Goal: Book appointment/travel/reservation

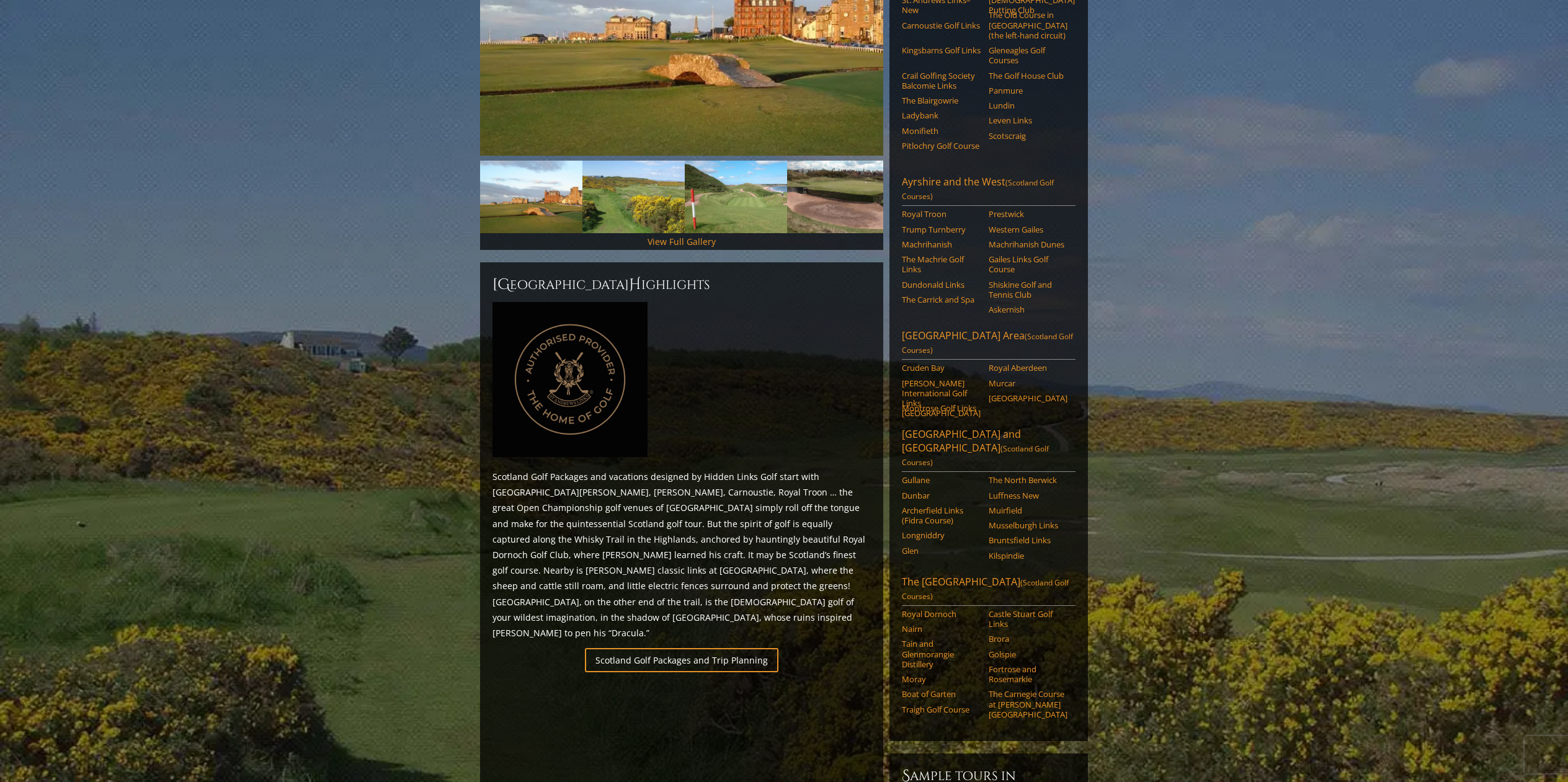
scroll to position [372, 0]
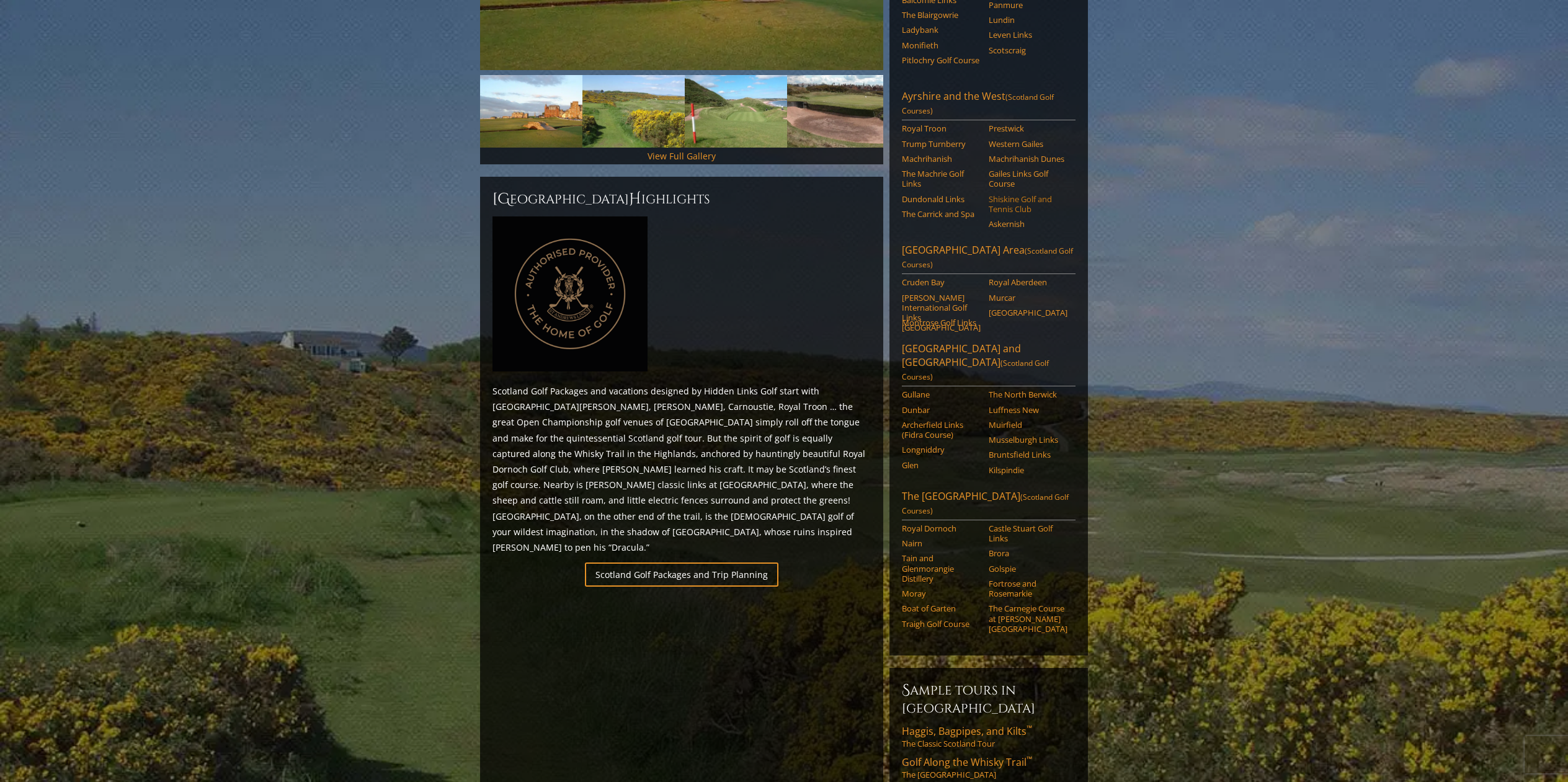
click at [1010, 194] on link "Shiskine Golf and Tennis Club" at bounding box center [1028, 204] width 79 height 21
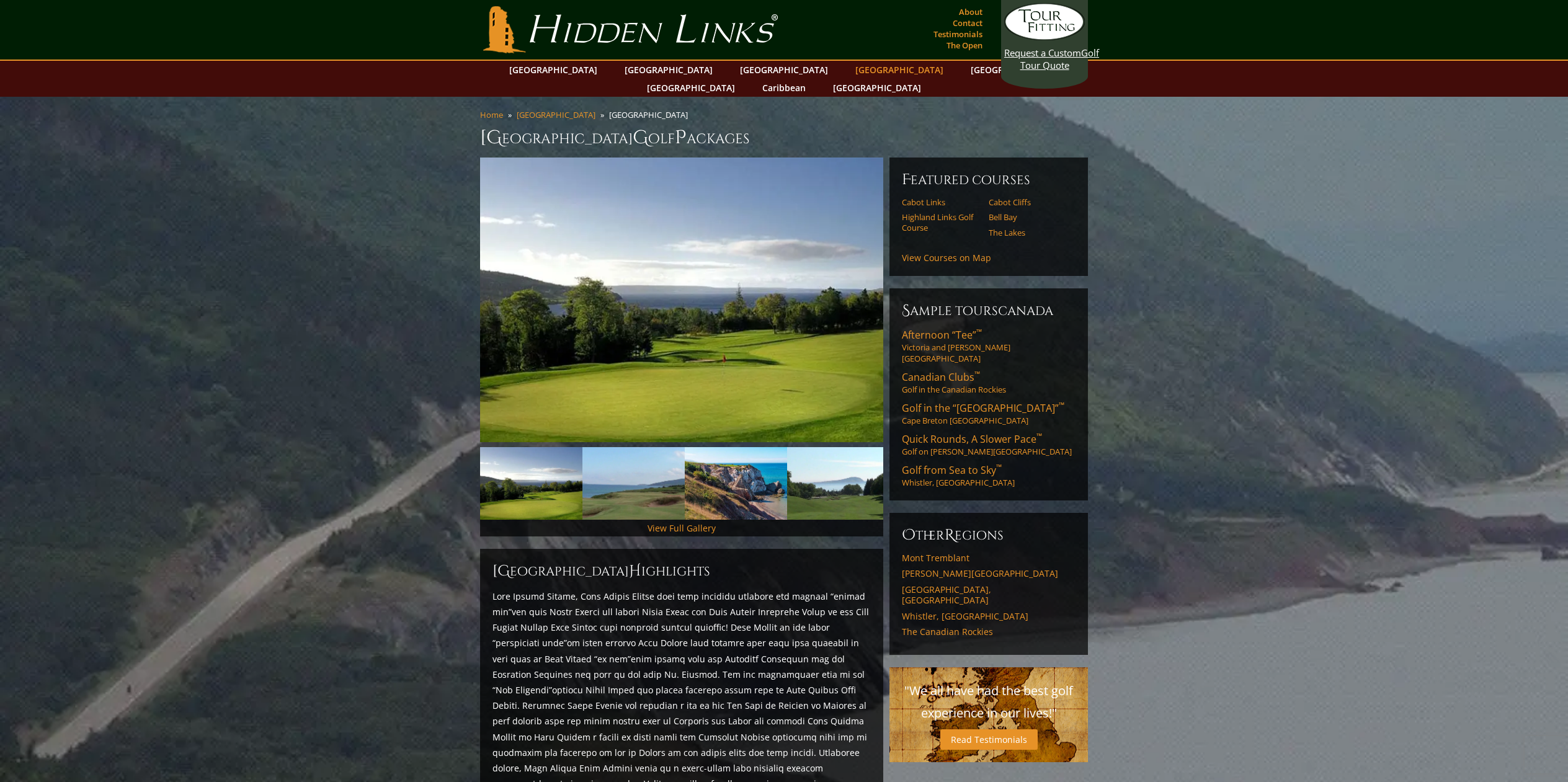
click at [849, 69] on link "[GEOGRAPHIC_DATA]" at bounding box center [899, 69] width 101 height 18
